Goal: Contribute content: Add original content to the website for others to see

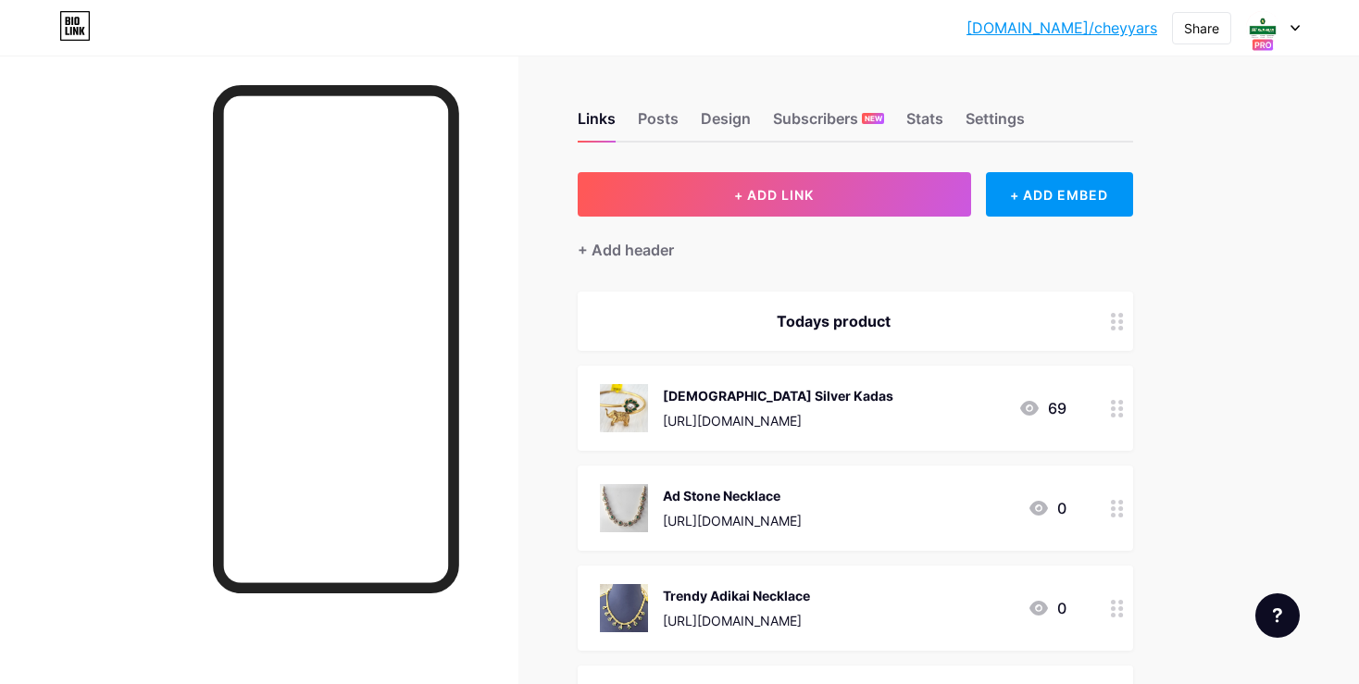
click at [702, 420] on div "[URL][DOMAIN_NAME]" at bounding box center [778, 420] width 230 height 19
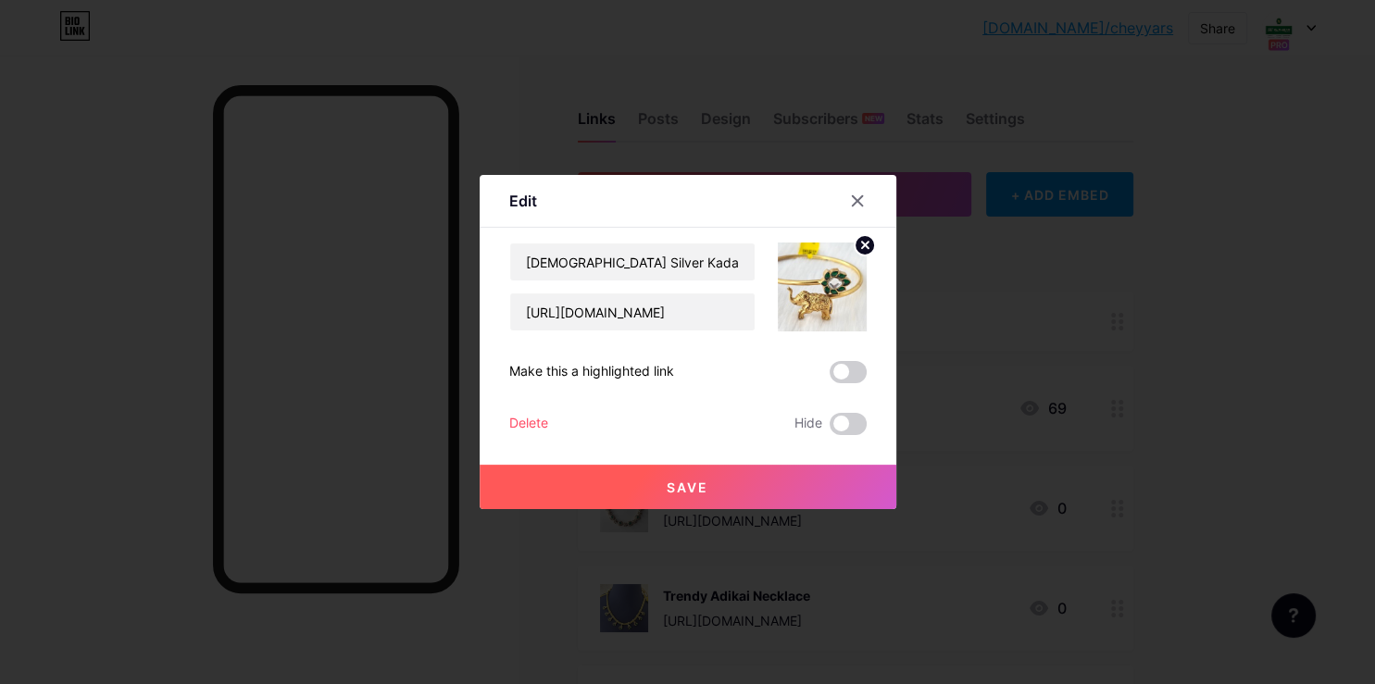
click at [861, 250] on circle at bounding box center [864, 245] width 20 height 20
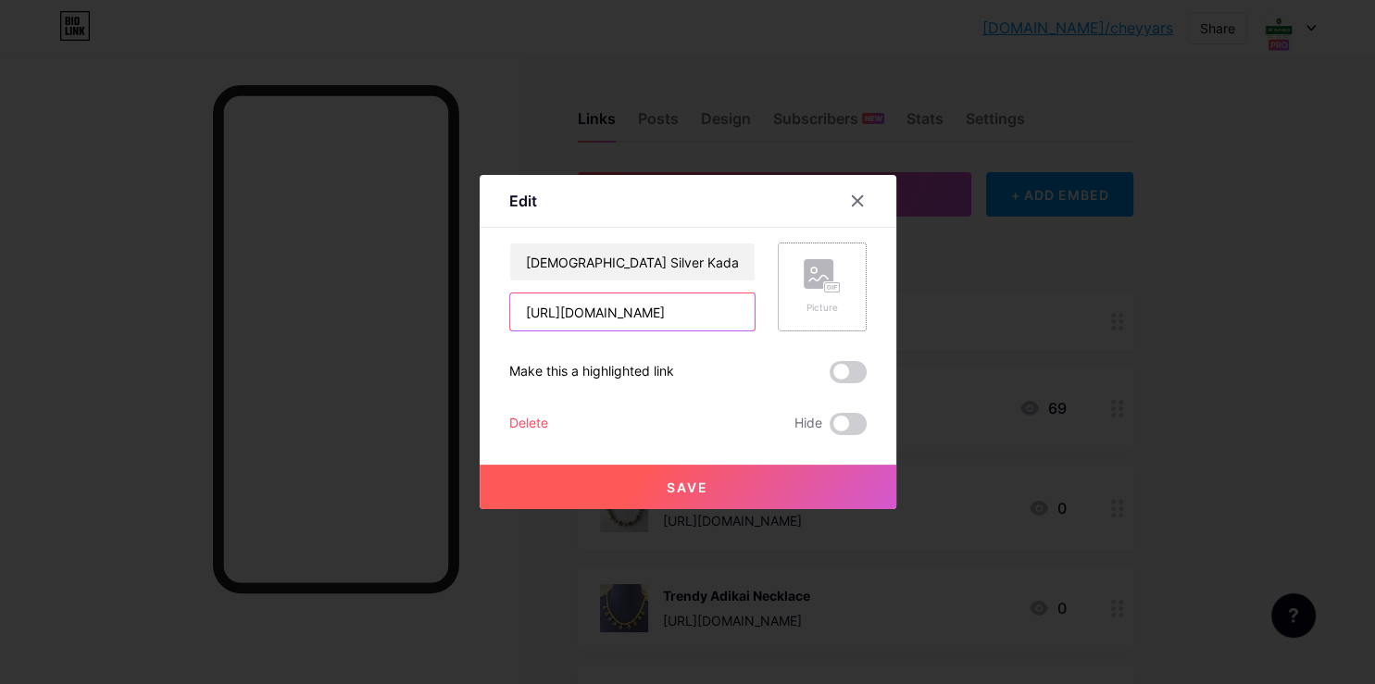
drag, startPoint x: 722, startPoint y: 303, endPoint x: 813, endPoint y: 294, distance: 91.1
click at [754, 297] on input "[URL][DOMAIN_NAME]" at bounding box center [632, 311] width 244 height 37
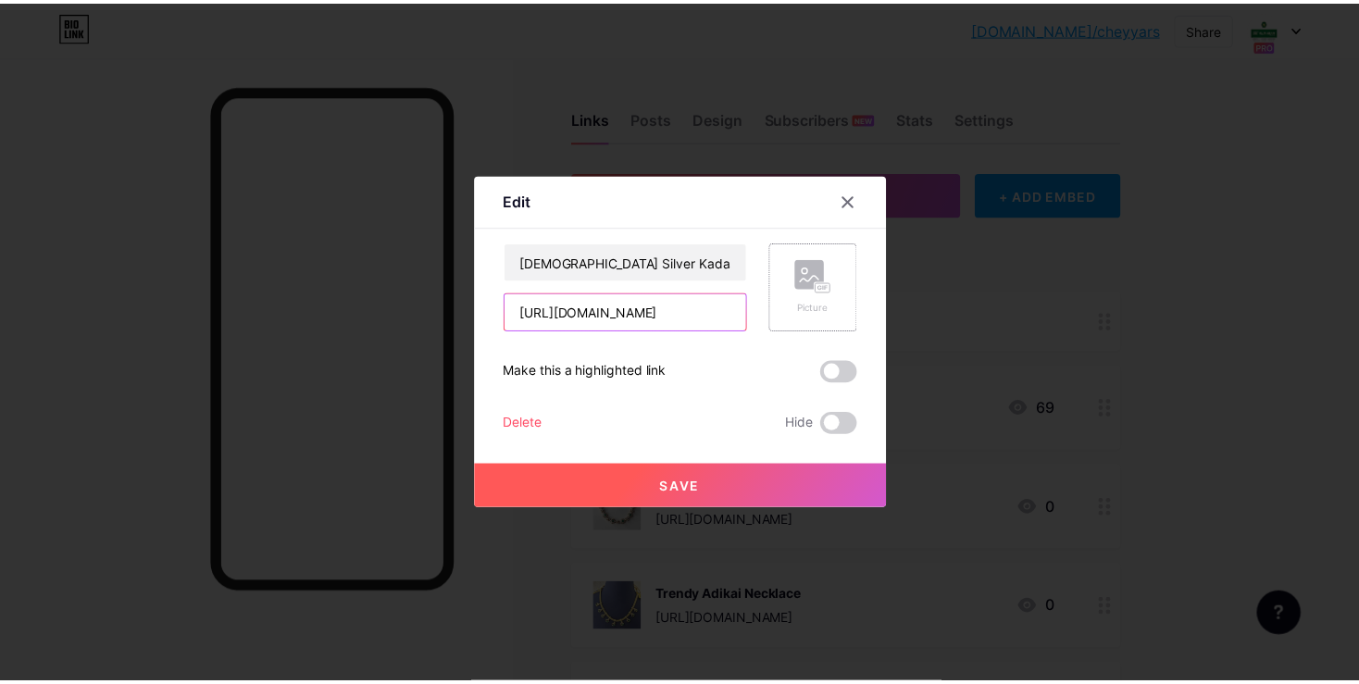
scroll to position [0, 37]
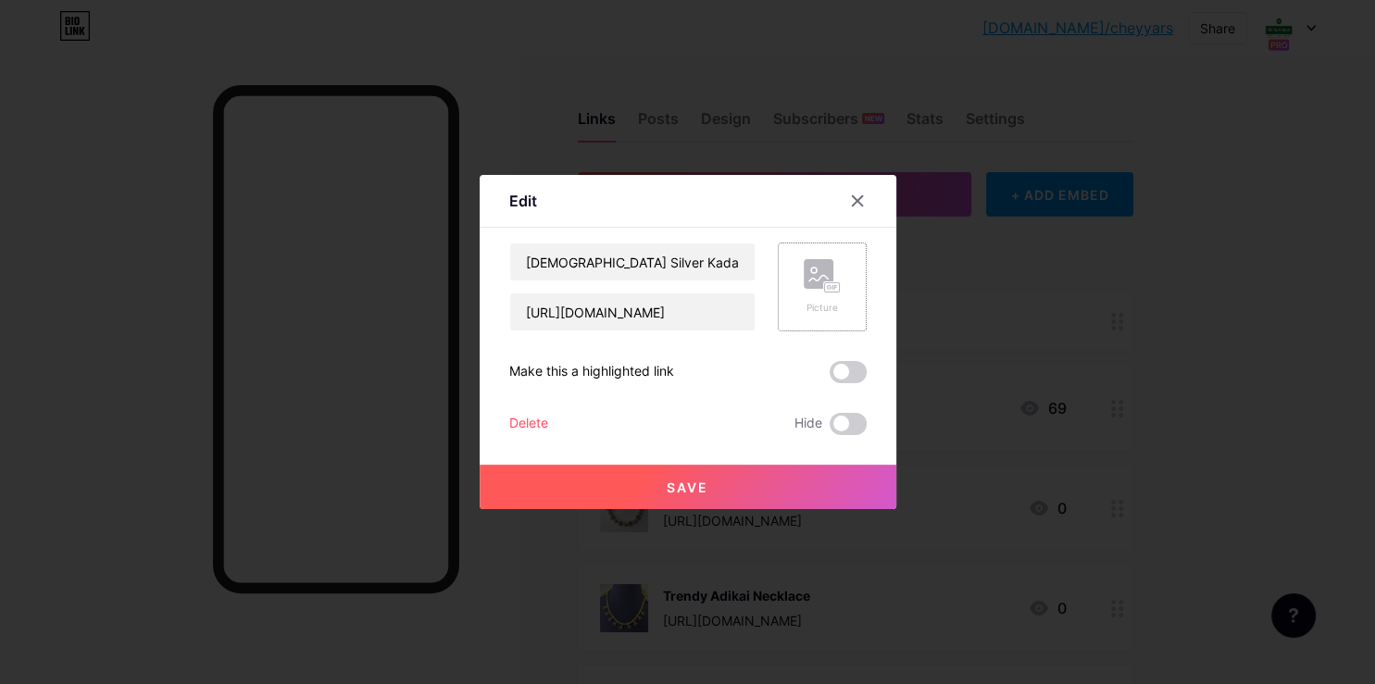
click at [824, 292] on rect at bounding box center [831, 287] width 15 height 9
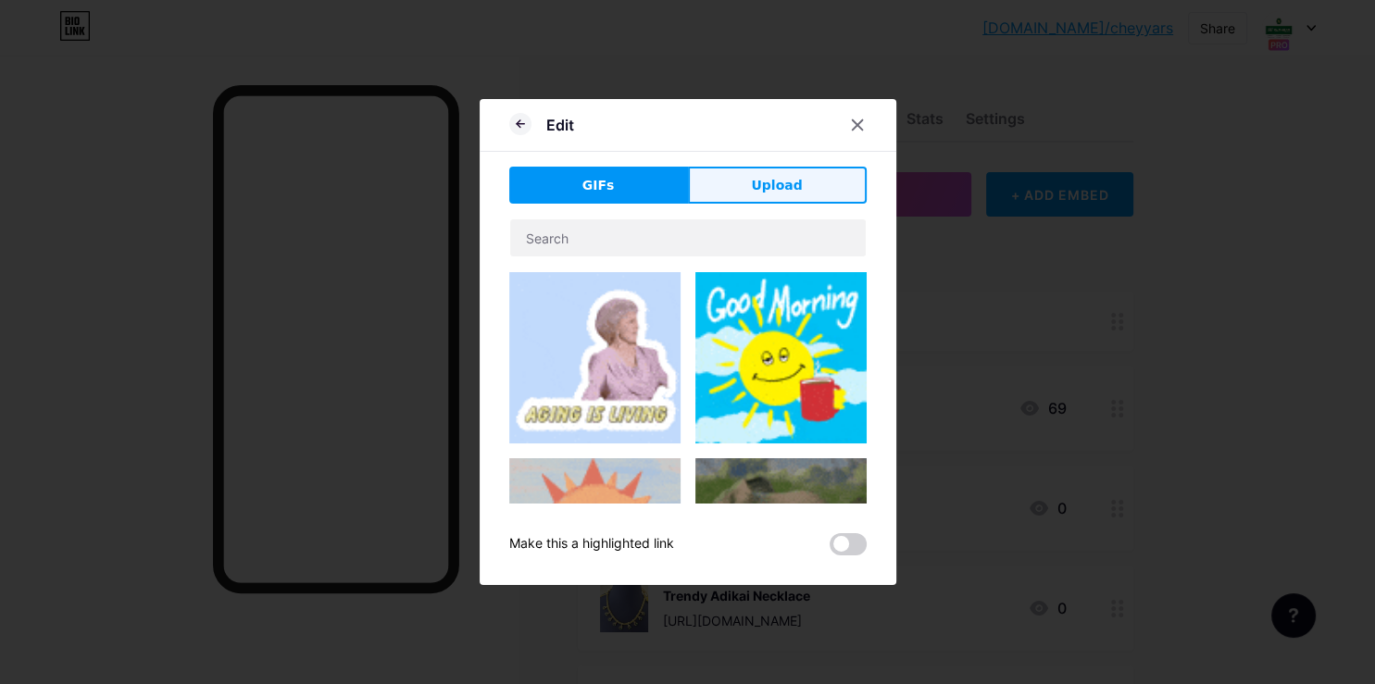
click at [724, 187] on button "Upload" at bounding box center [777, 185] width 179 height 37
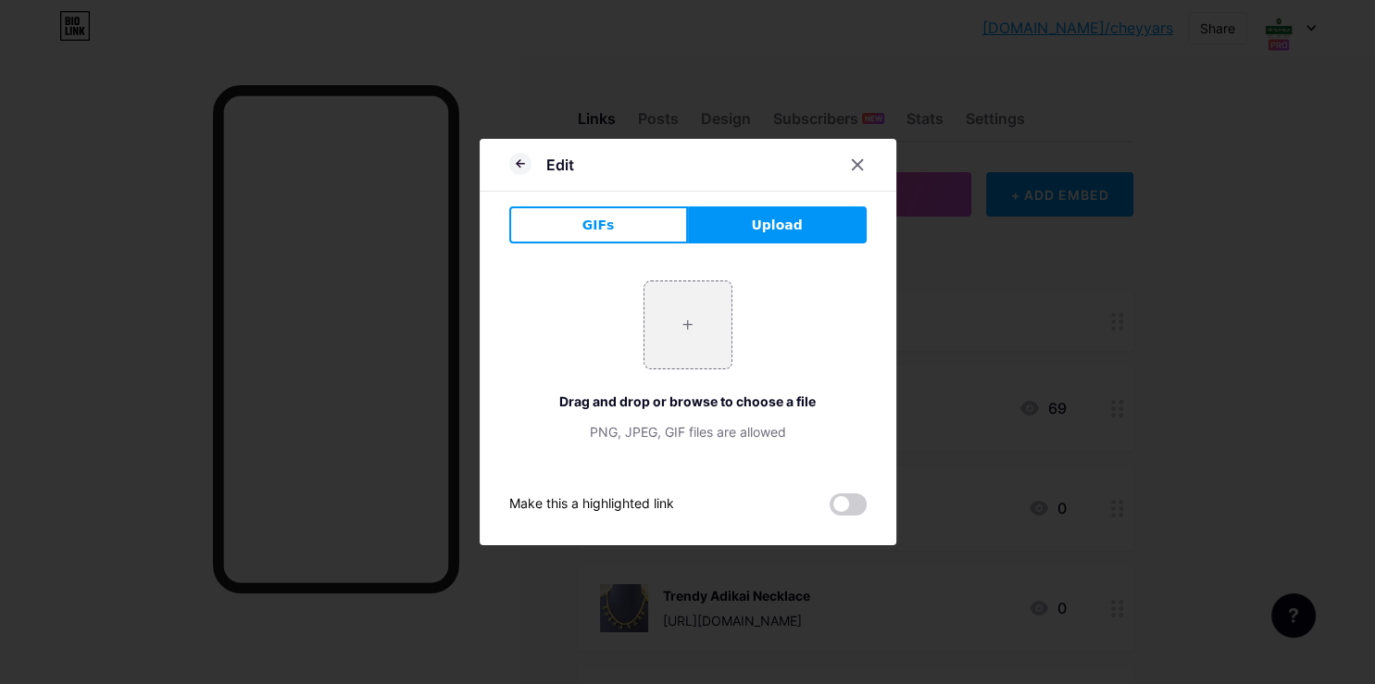
click at [678, 370] on div "+ Drag and drop or browse to choose a file PNG, JPEG, GIF files are allowed" at bounding box center [687, 360] width 357 height 161
click at [678, 364] on input "file" at bounding box center [687, 324] width 87 height 87
type input "C:\fakepath\20250809_150629.jpg"
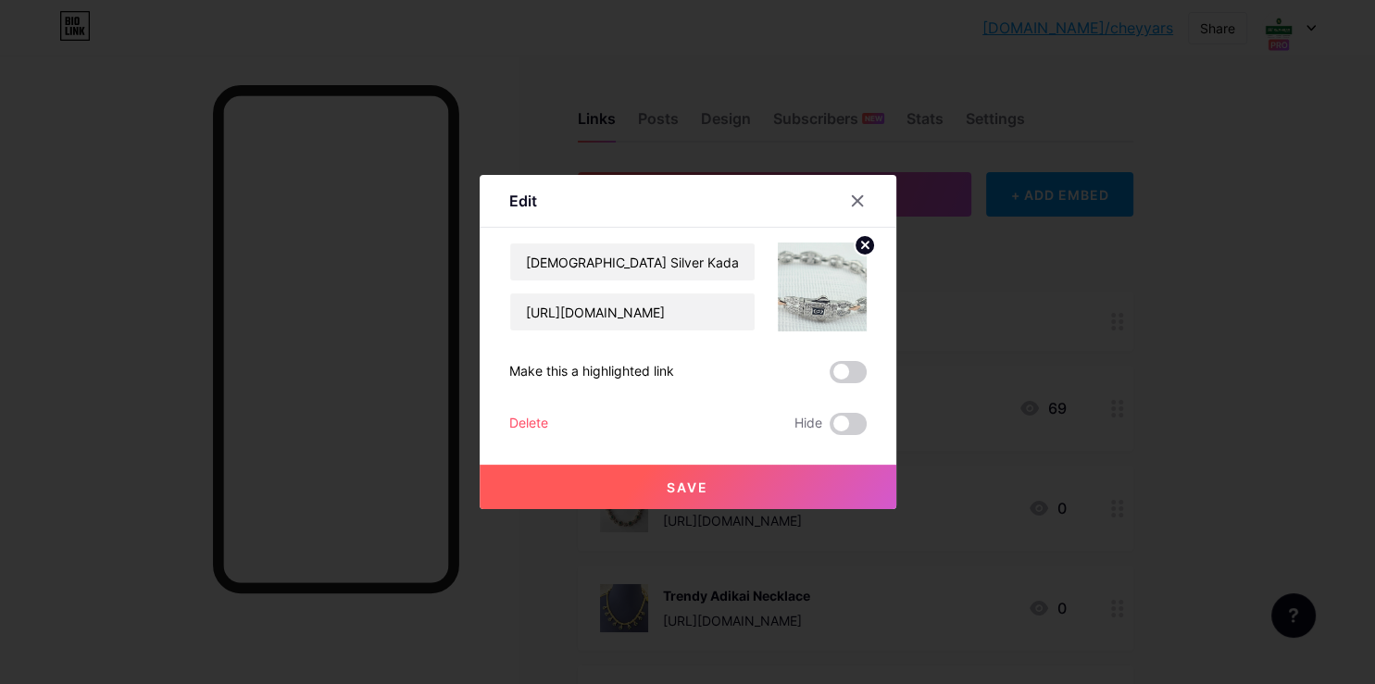
click at [698, 479] on span "Save" at bounding box center [687, 487] width 42 height 16
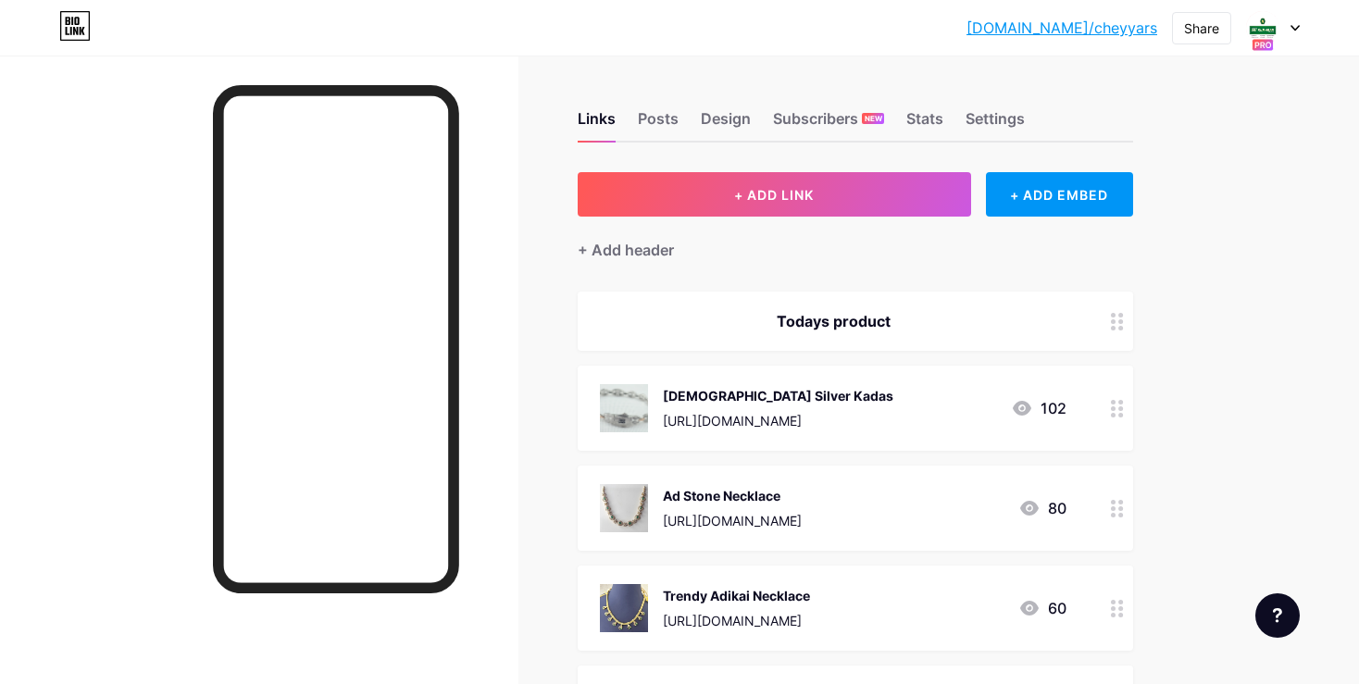
click at [668, 418] on div "[URL][DOMAIN_NAME]" at bounding box center [778, 420] width 230 height 19
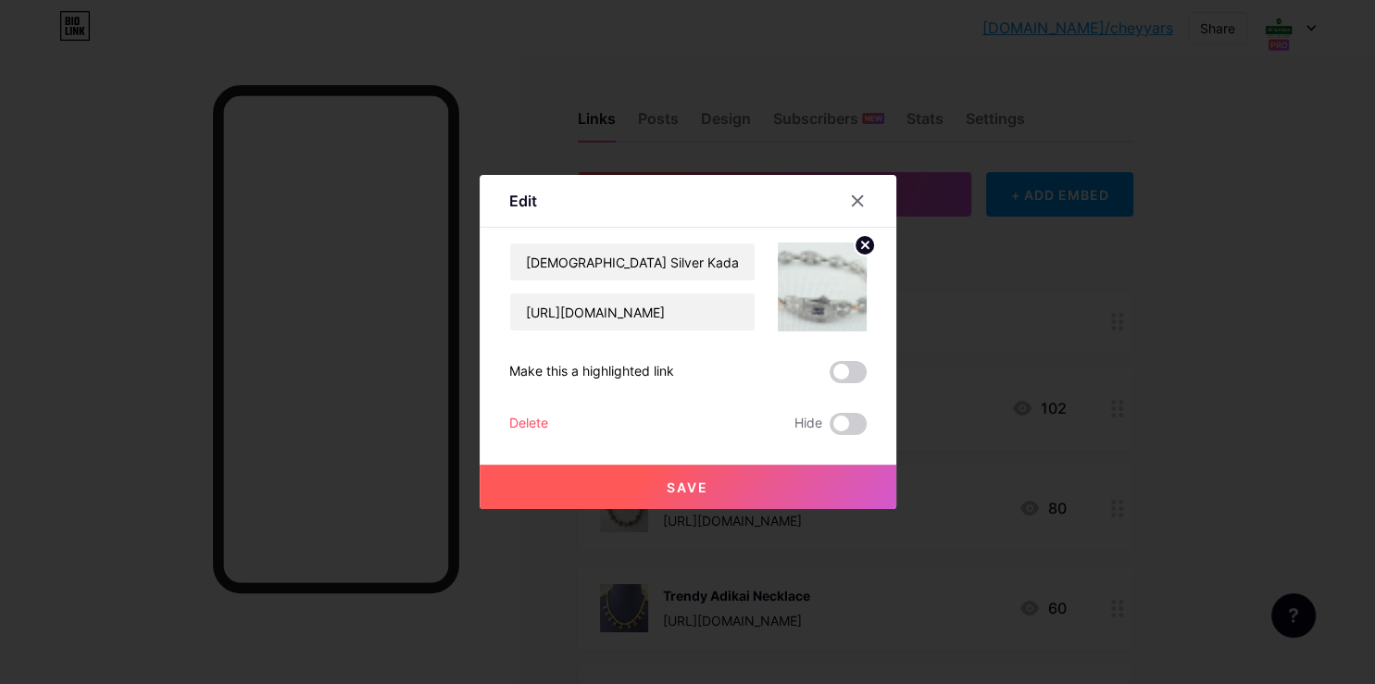
click at [815, 302] on img at bounding box center [822, 287] width 89 height 89
click at [844, 216] on div at bounding box center [856, 200] width 33 height 33
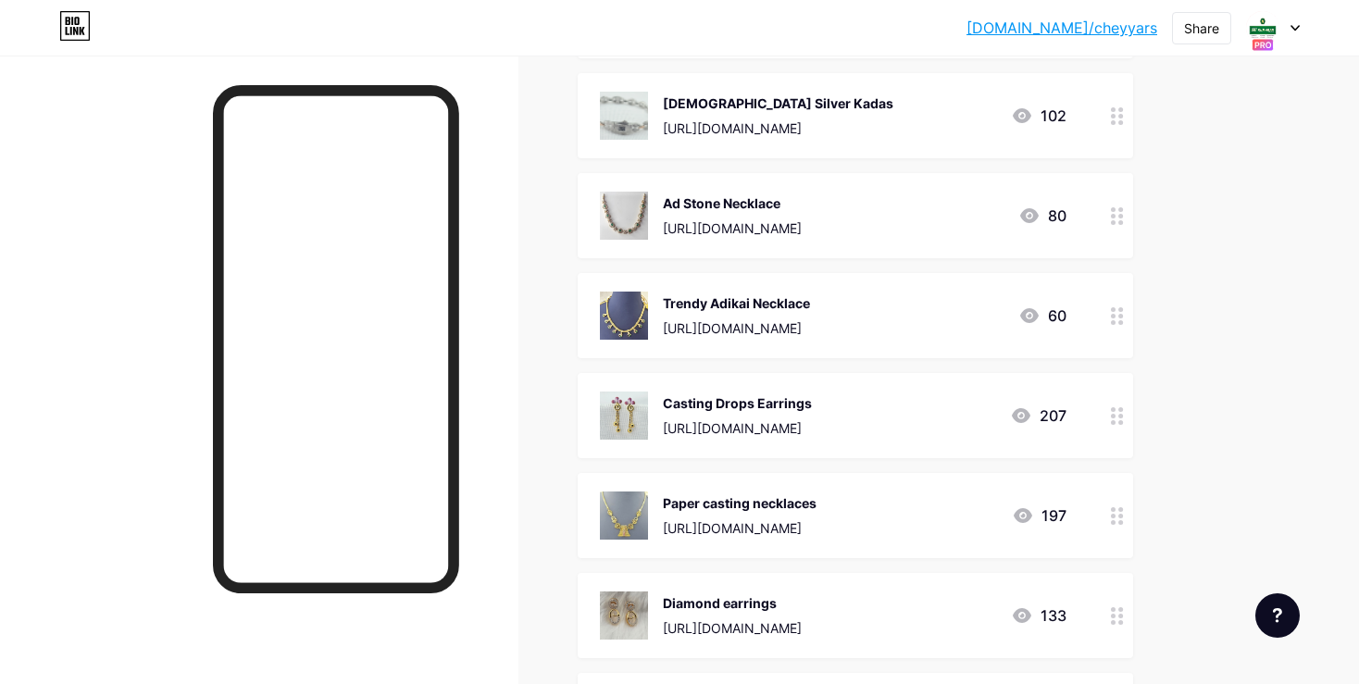
scroll to position [0, 0]
